Goal: Answer question/provide support: Share knowledge or assist other users

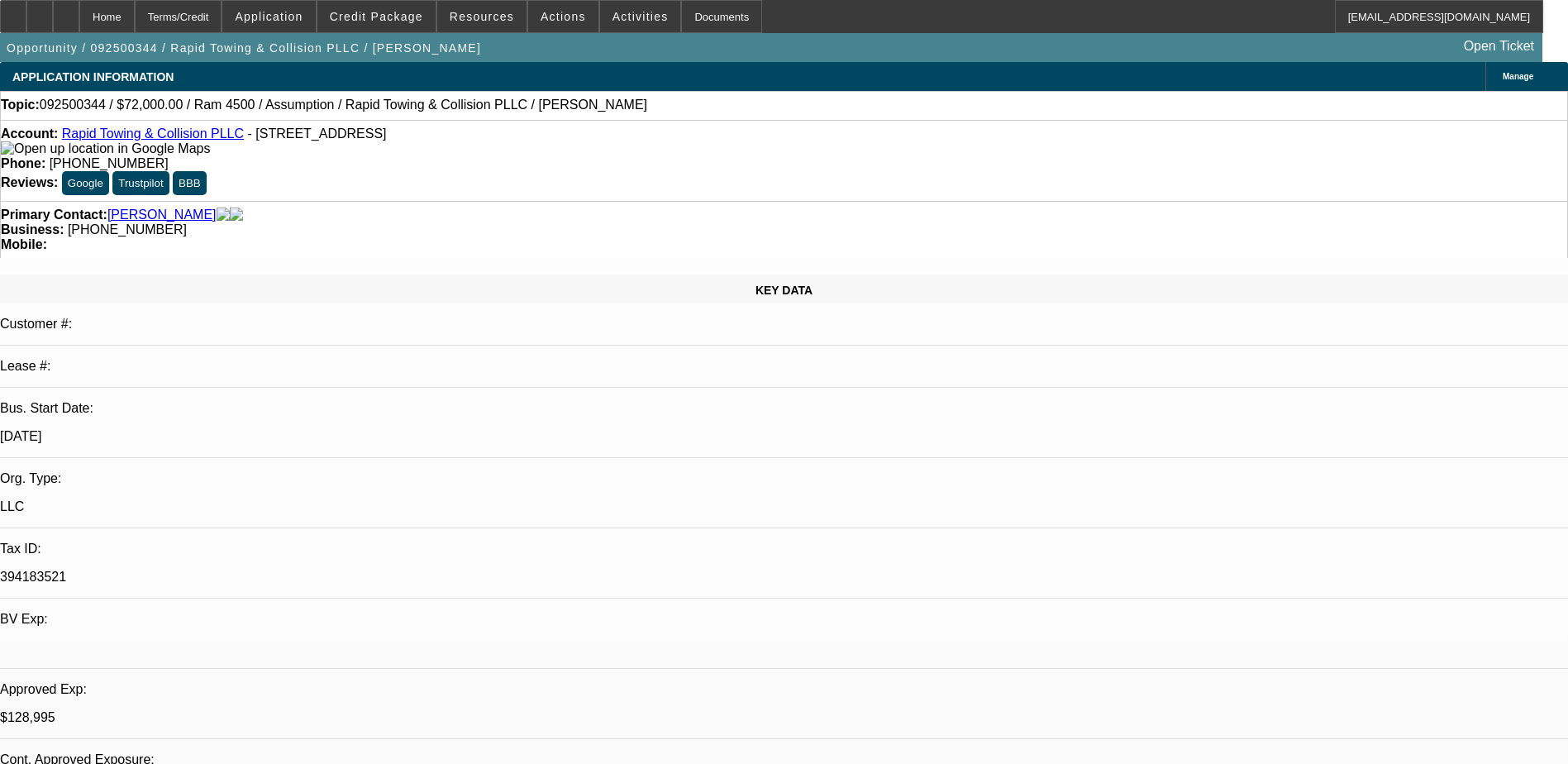
select select "0.2"
select select "2"
select select "0.1"
select select "0"
select select "2"
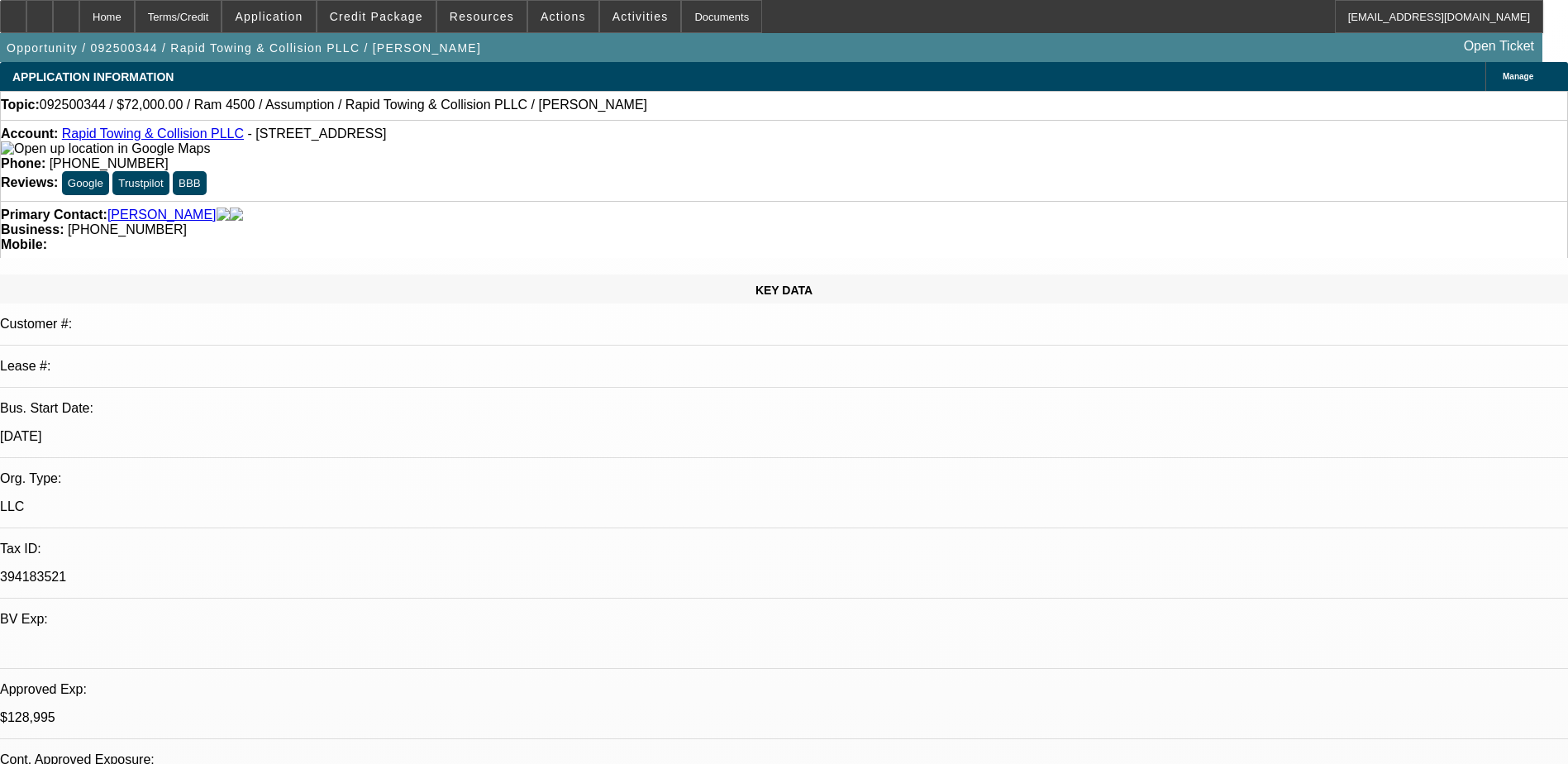
select select "0.1"
select select "0.2"
select select "2"
select select "0.1"
select select "0"
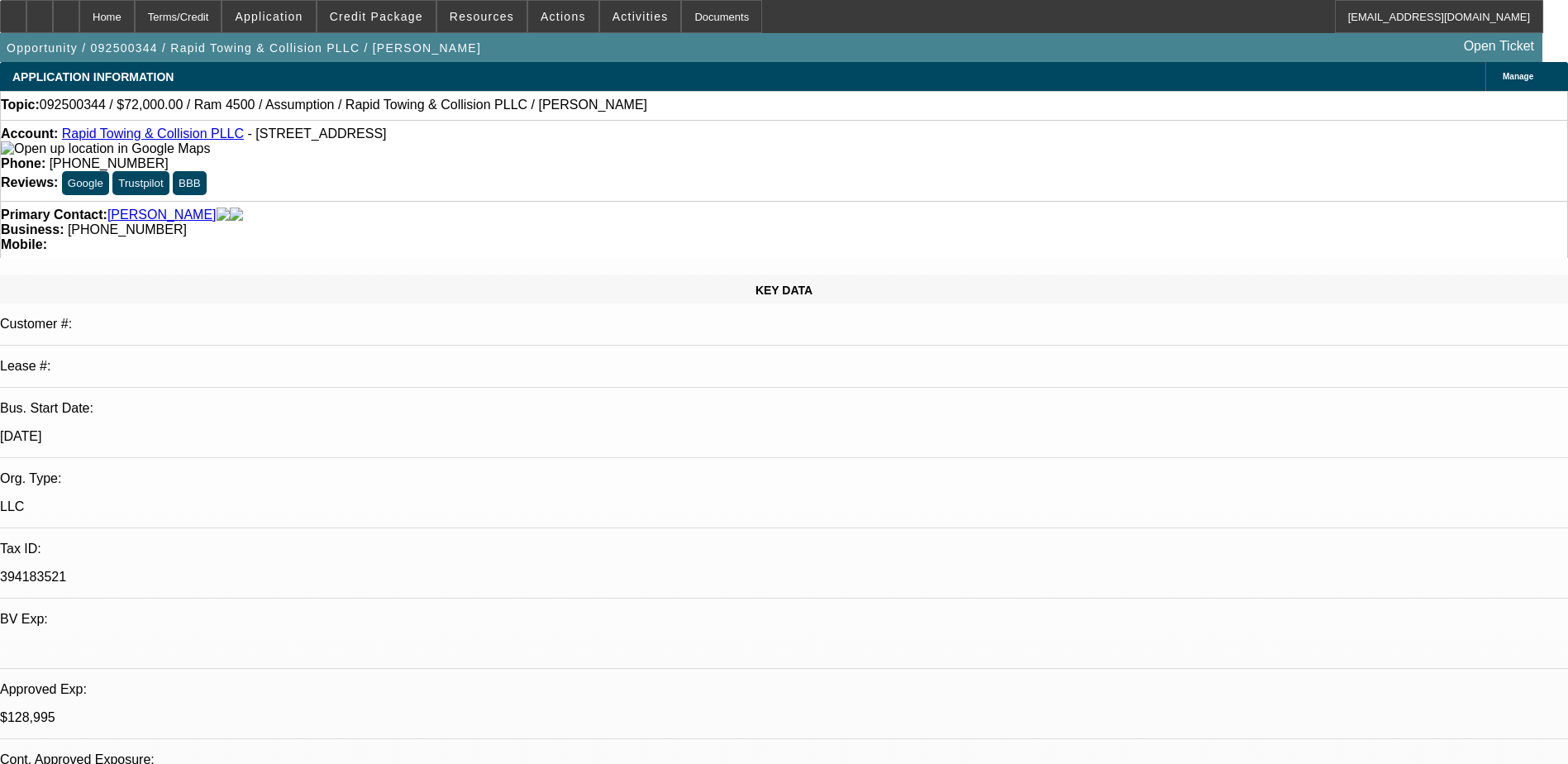
select select "2"
select select "0.1"
select select "1"
select select "2"
select select "4"
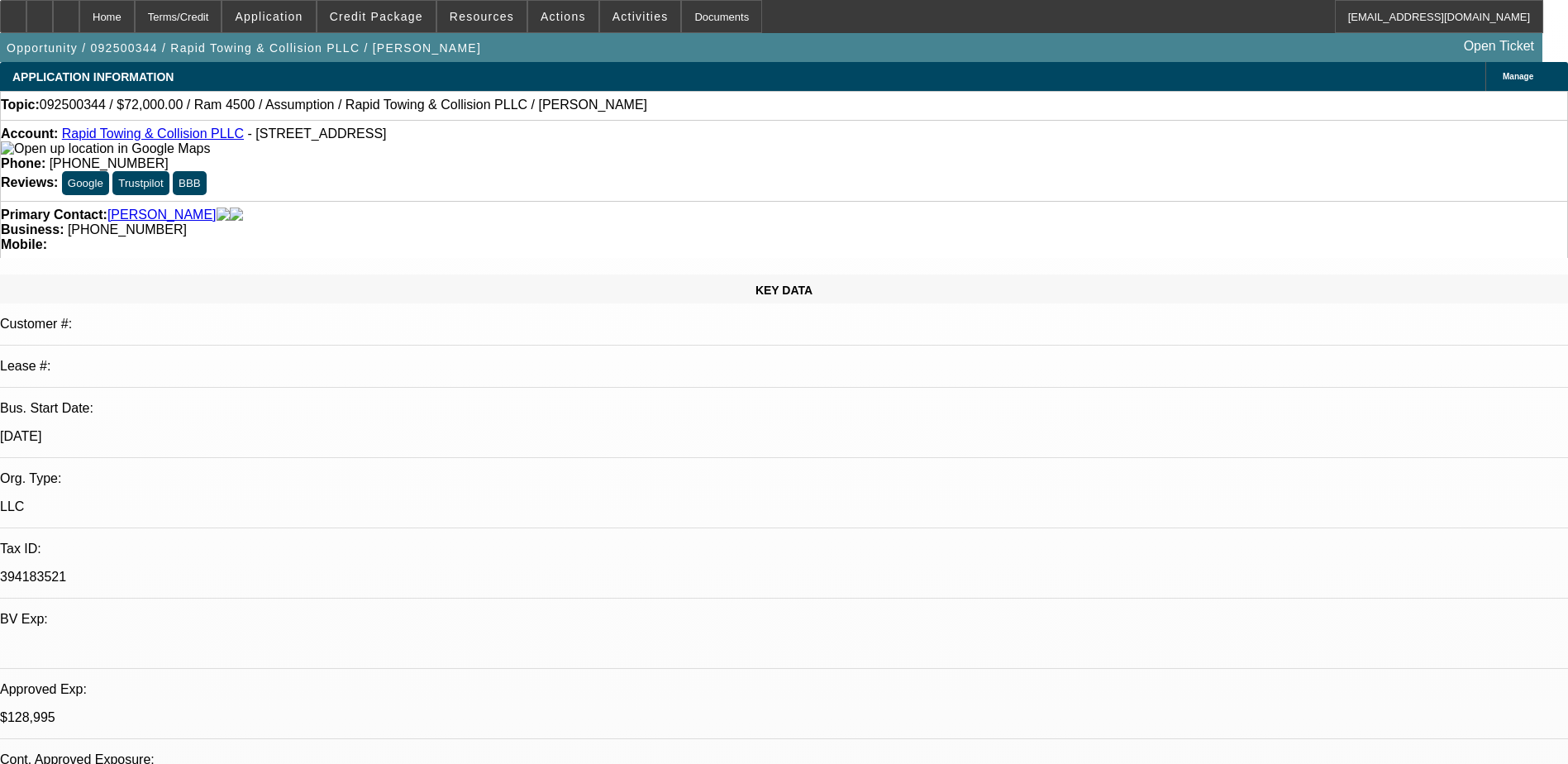
select select "1"
select select "2"
select select "4"
select select "1"
select select "2"
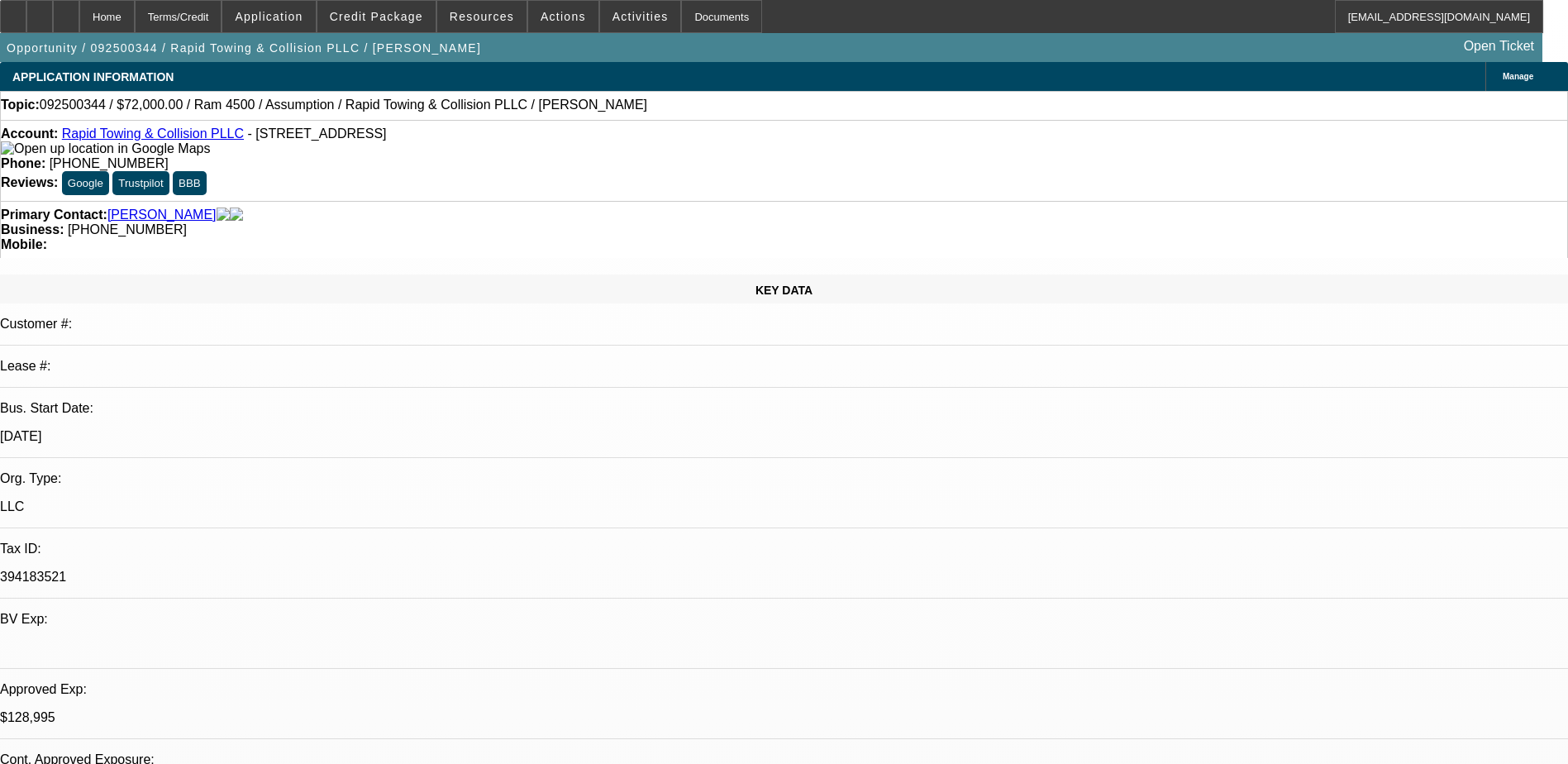
select select "4"
select select "1"
select select "2"
select select "4"
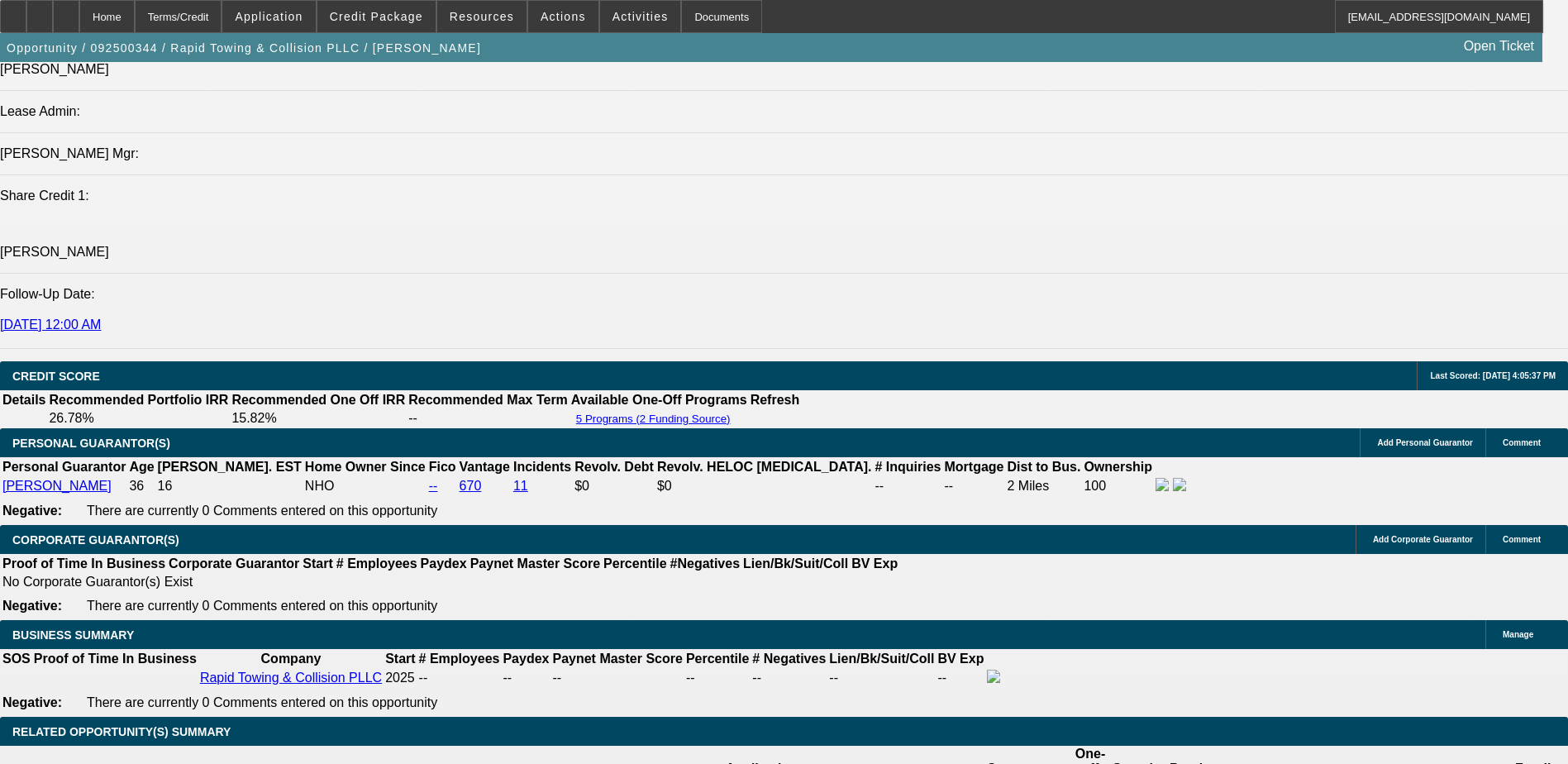
scroll to position [2150, 0]
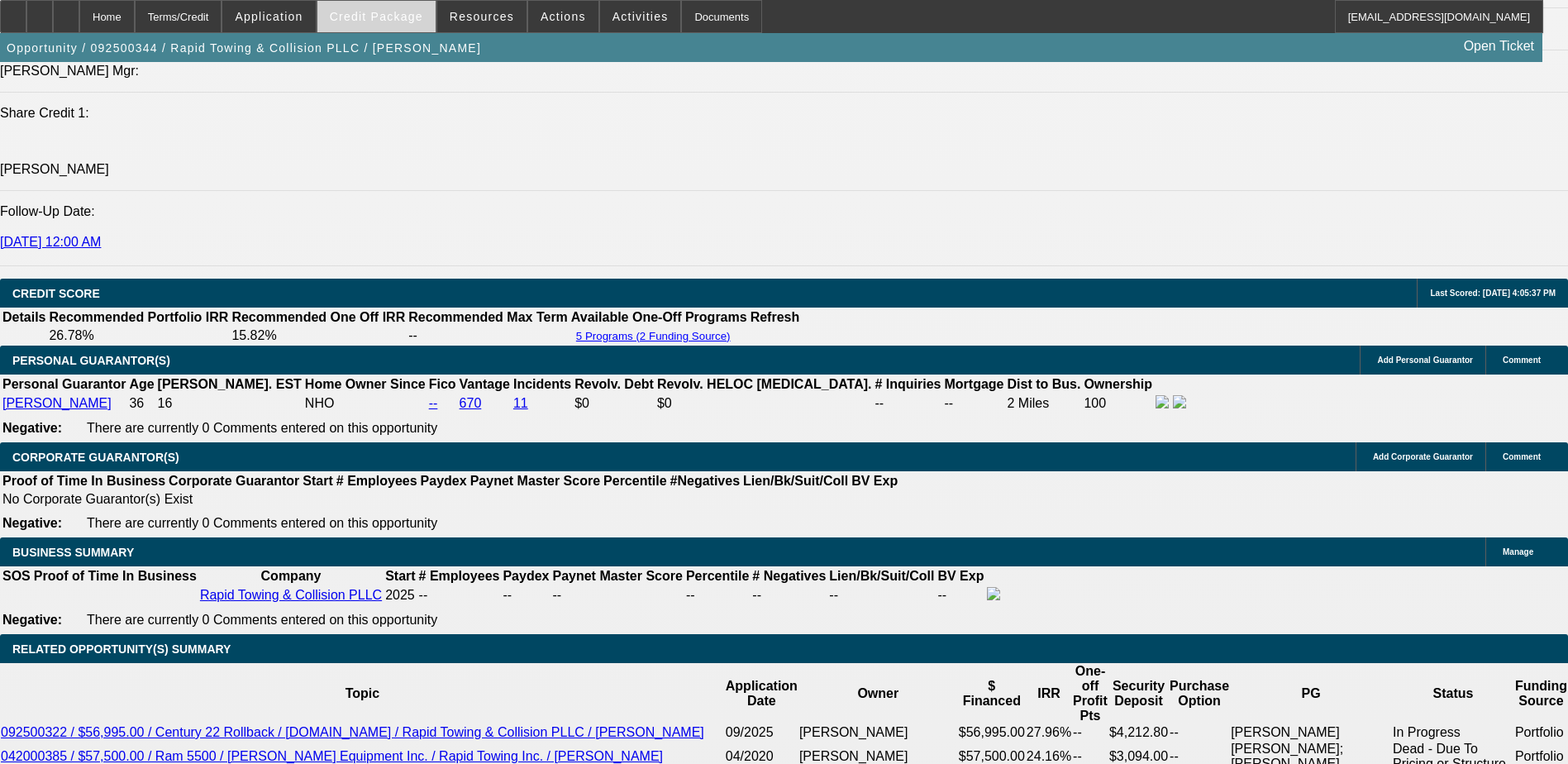
click at [370, 17] on span "Credit Package" at bounding box center [376, 16] width 93 height 13
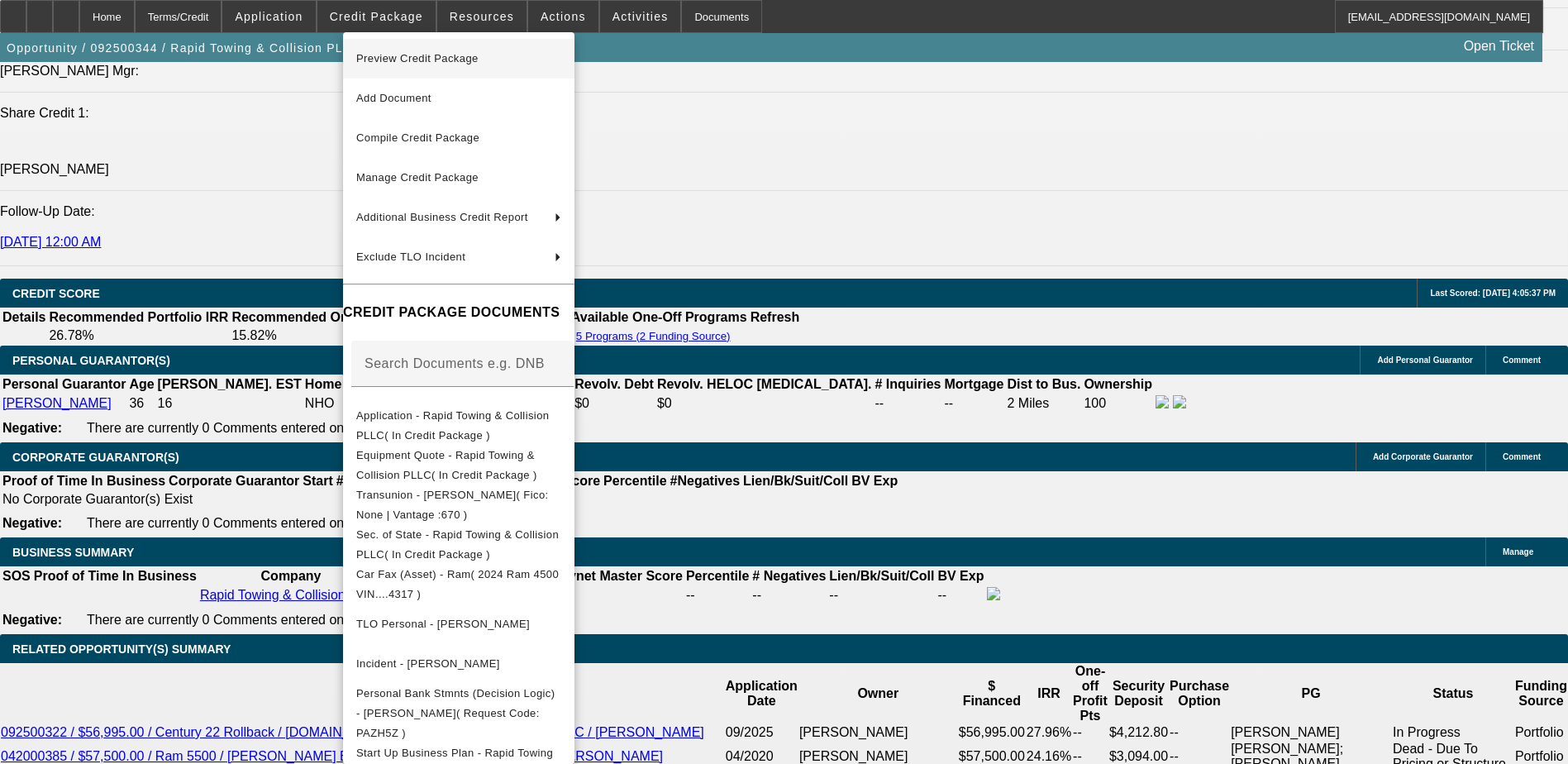
click at [526, 65] on span "Preview Credit Package" at bounding box center [459, 59] width 205 height 20
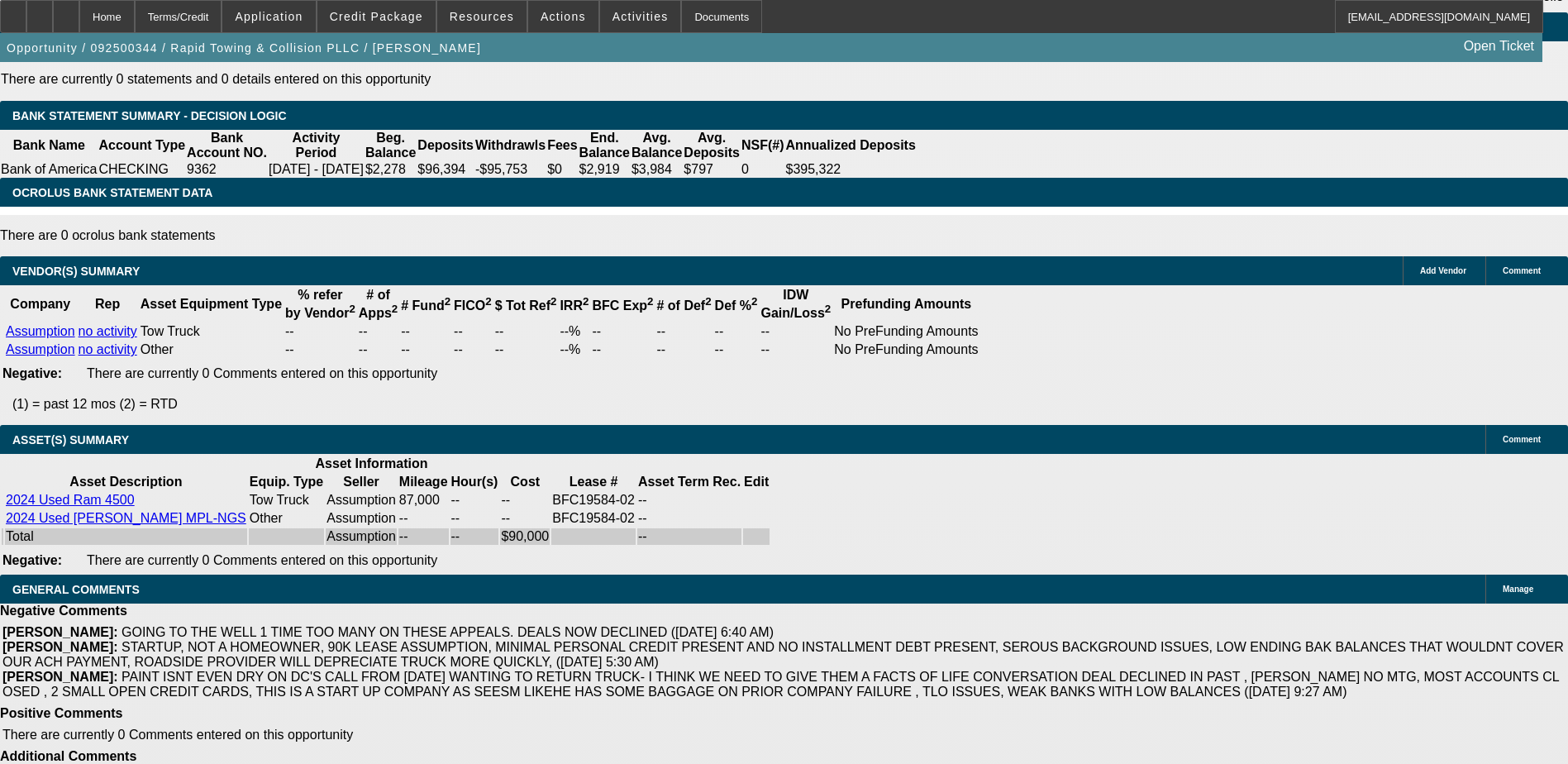
scroll to position [165, 0]
click at [383, 19] on span "Credit Package" at bounding box center [376, 16] width 93 height 13
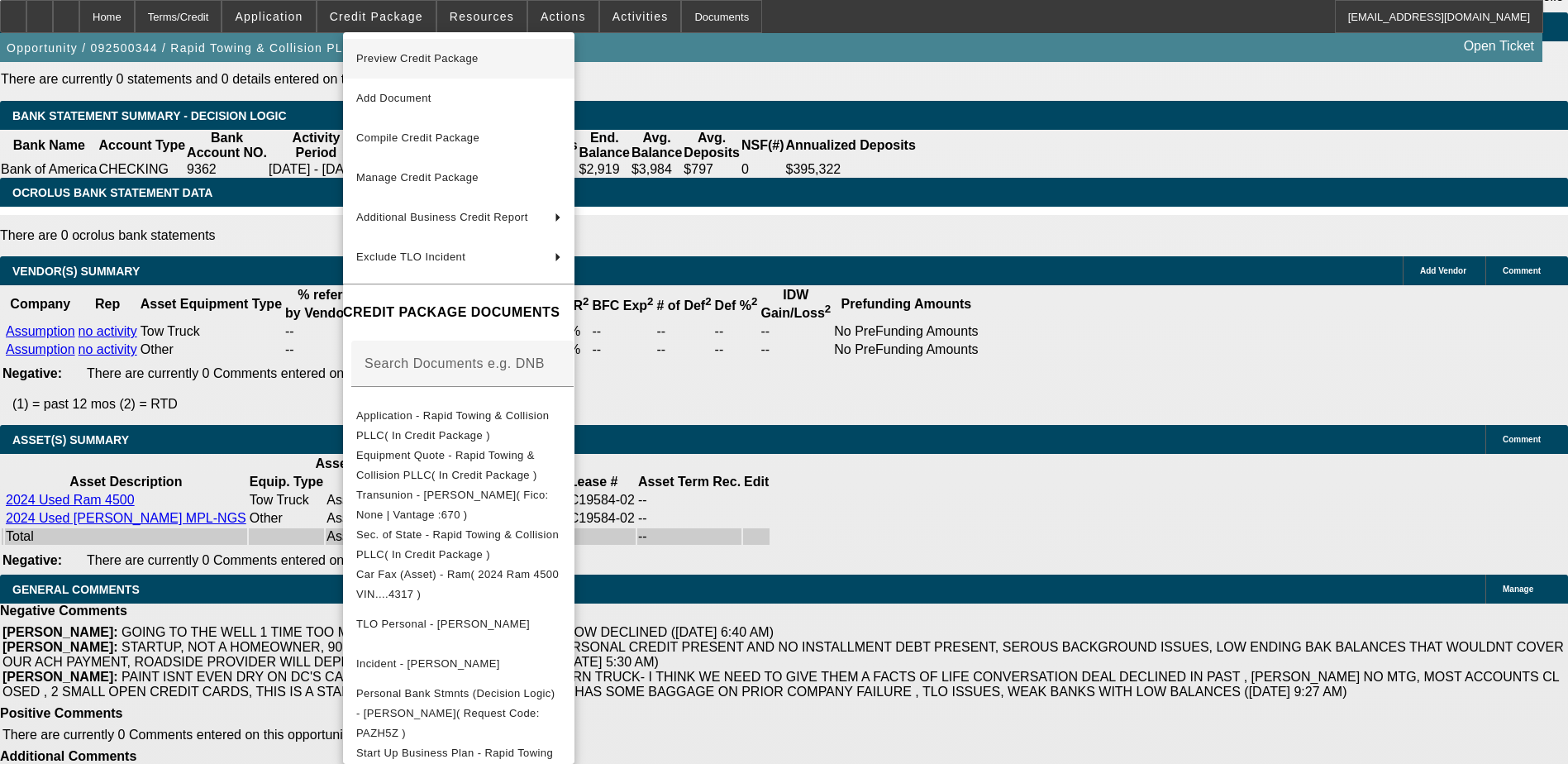
click at [466, 51] on span "Preview Credit Package" at bounding box center [459, 59] width 205 height 20
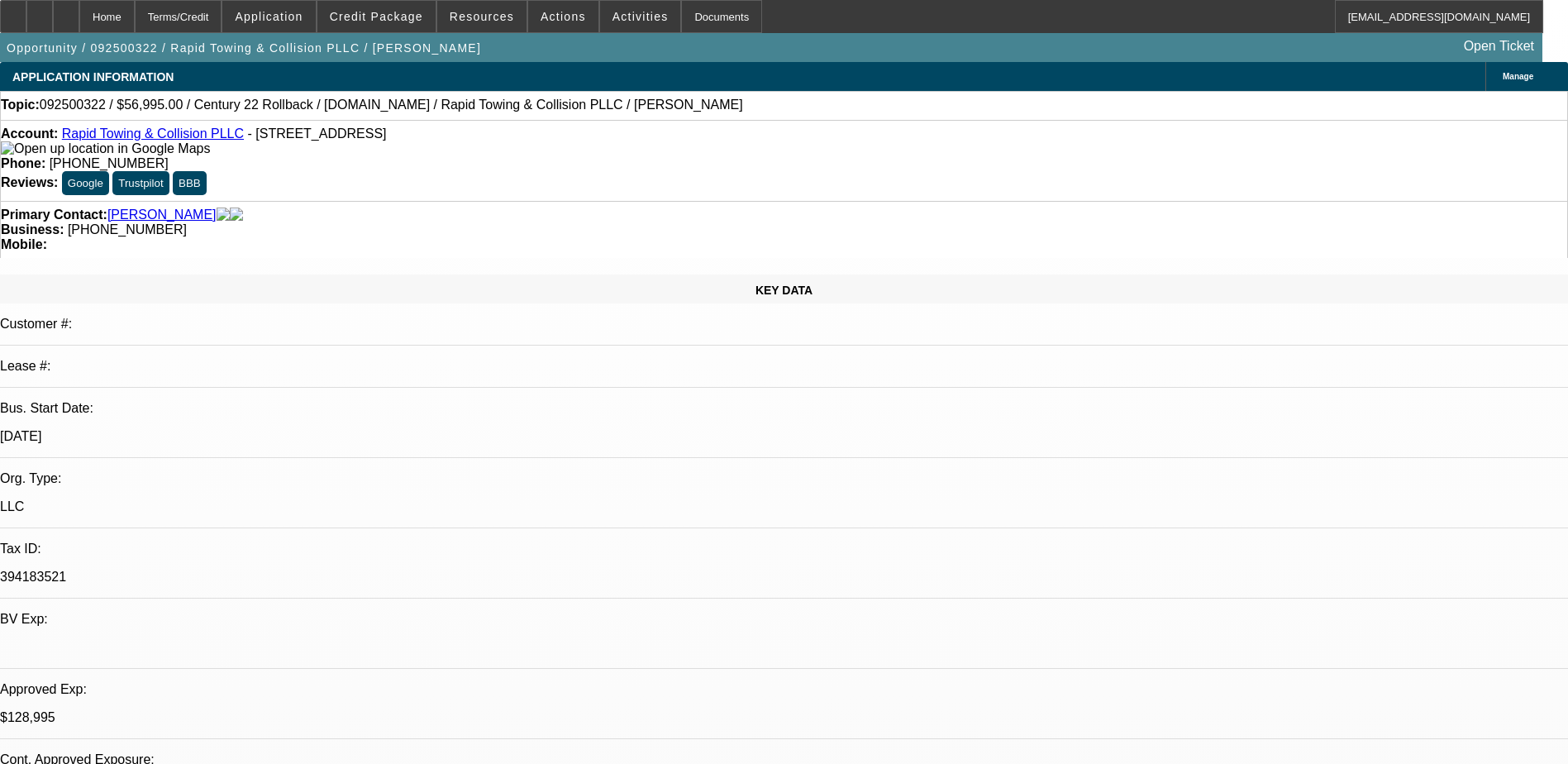
select select "0"
select select "2"
select select "0.1"
select select "0"
select select "2"
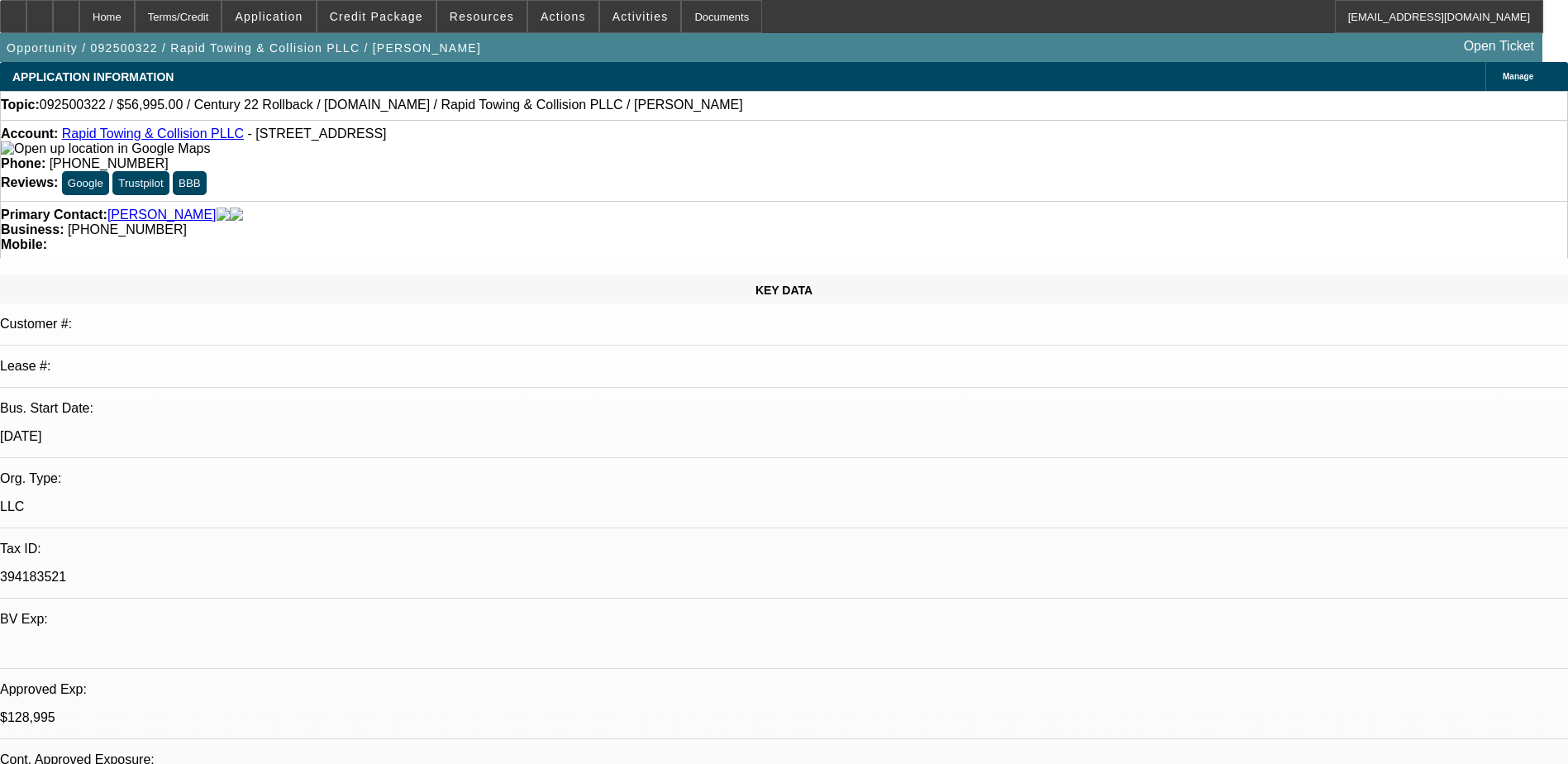
select select "0"
select select "2"
select select "0.1"
select select "0.2"
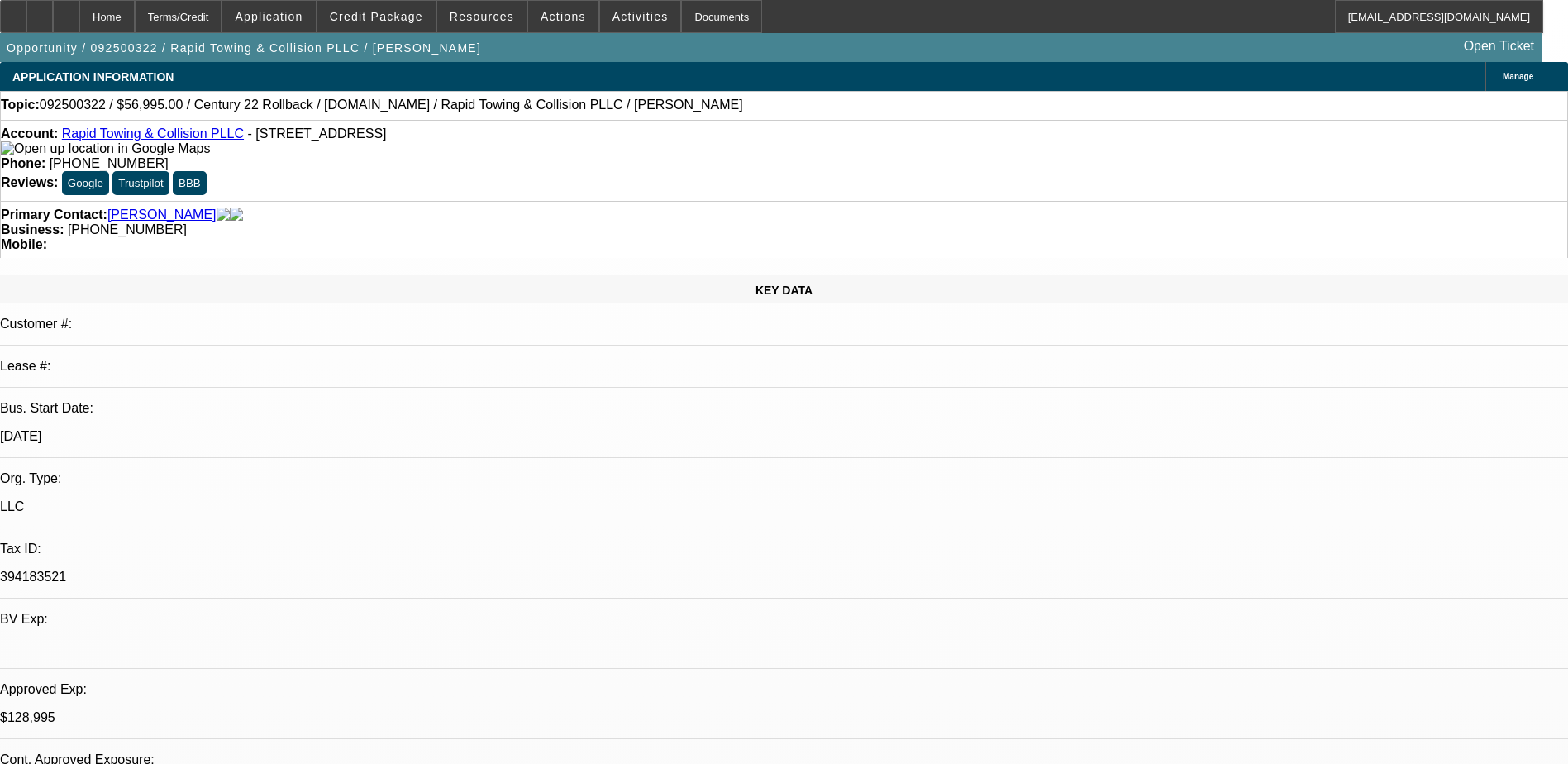
select select "2"
select select "0.1"
select select "1"
select select "2"
select select "4"
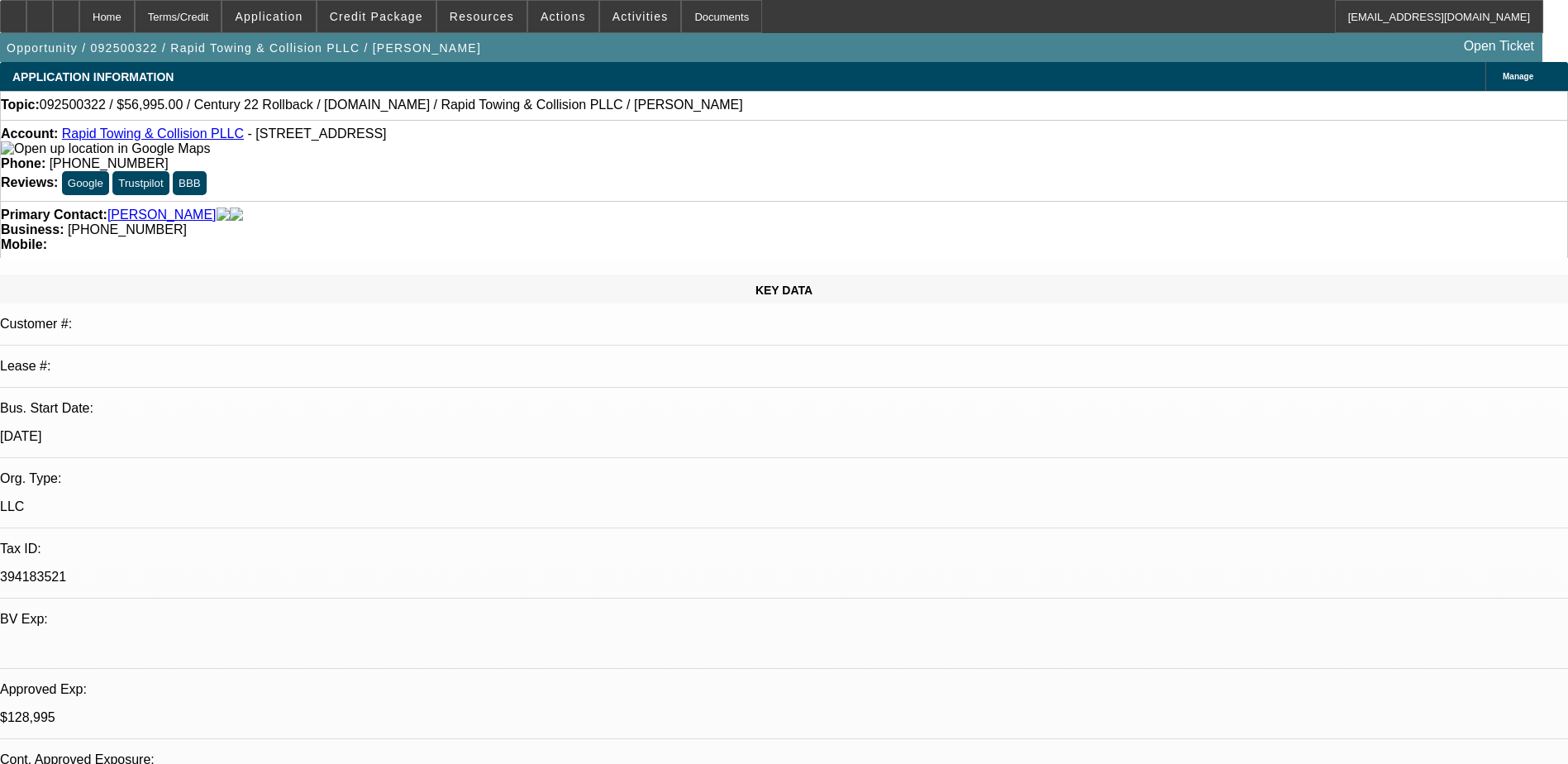
select select "1"
select select "2"
select select "6"
select select "1"
select select "2"
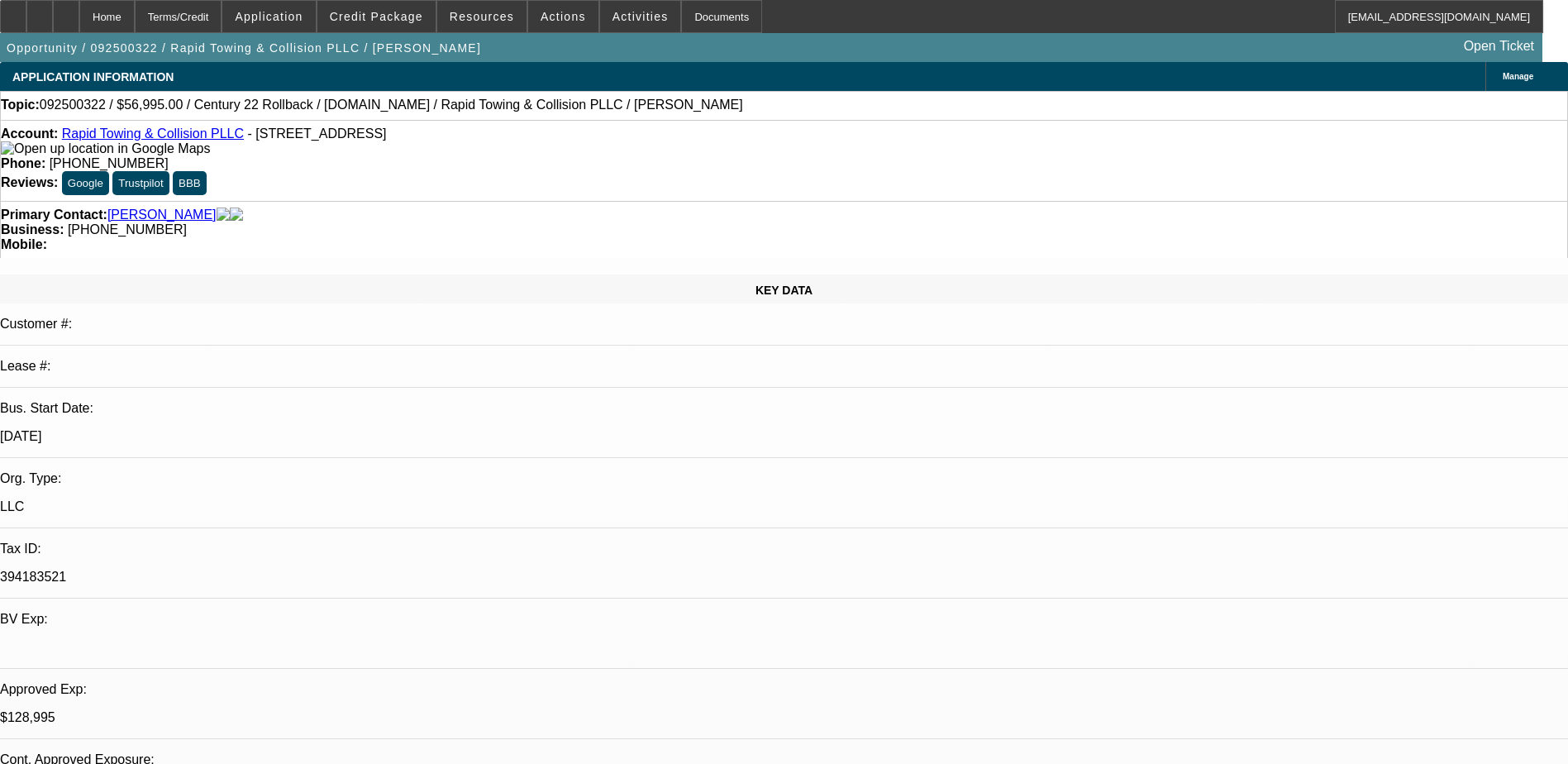
select select "4"
select select "1"
select select "2"
select select "4"
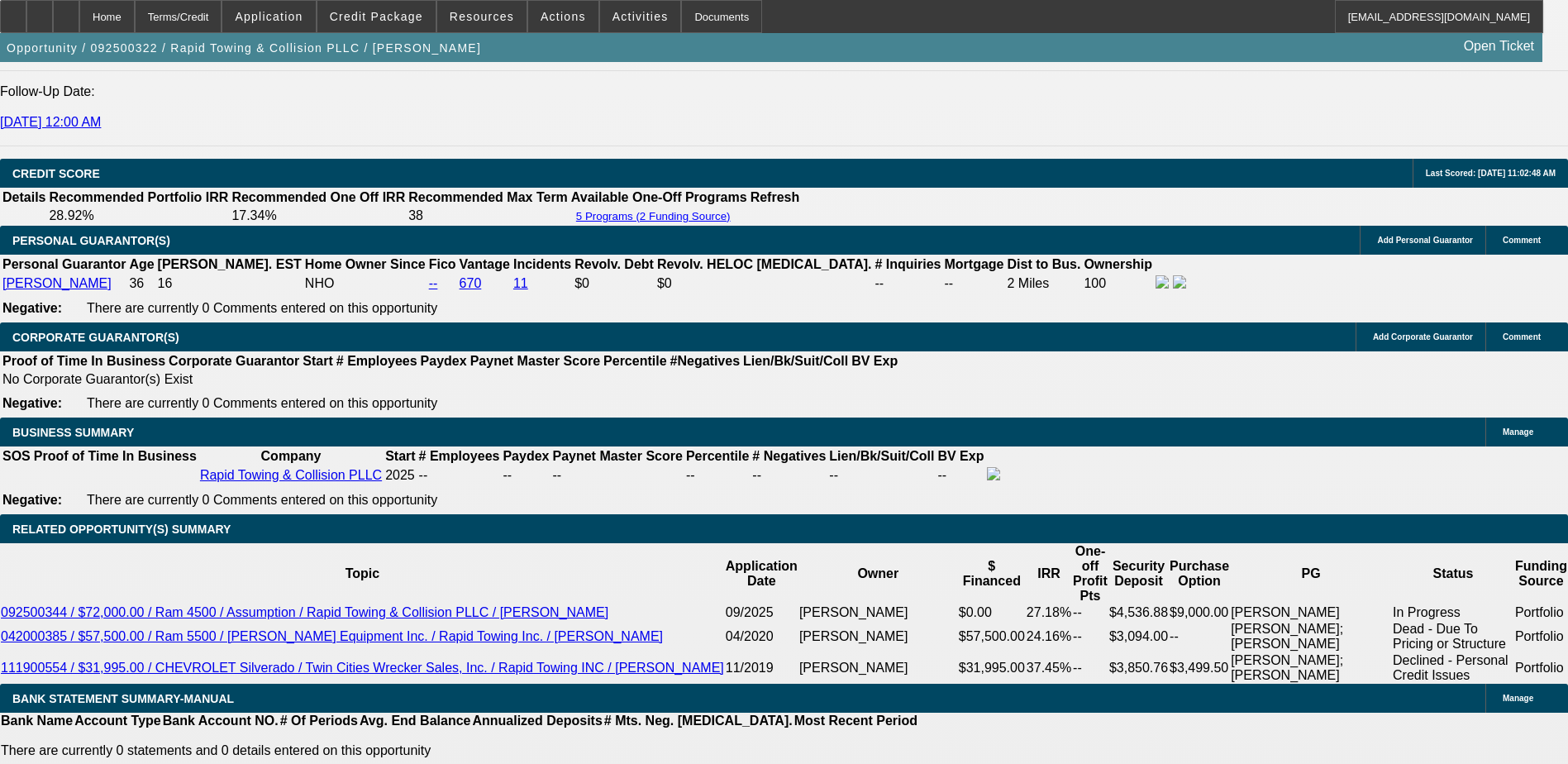
scroll to position [2233, 0]
